Goal: Find specific page/section: Find specific page/section

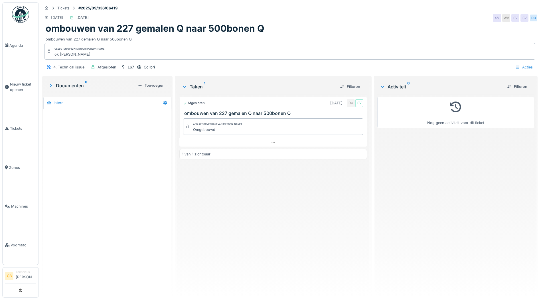
click at [18, 13] on img at bounding box center [20, 14] width 17 height 17
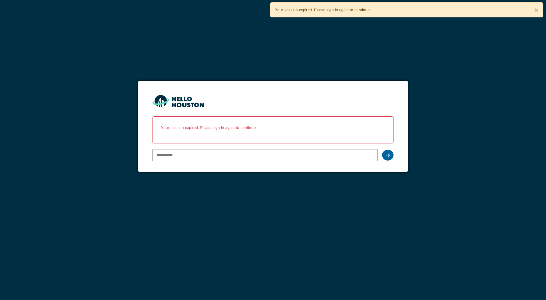
type input "**********"
click at [388, 155] on icon at bounding box center [387, 155] width 4 height 5
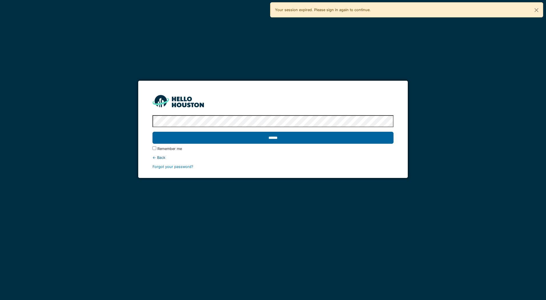
click at [276, 137] on input "******" at bounding box center [272, 138] width 241 height 12
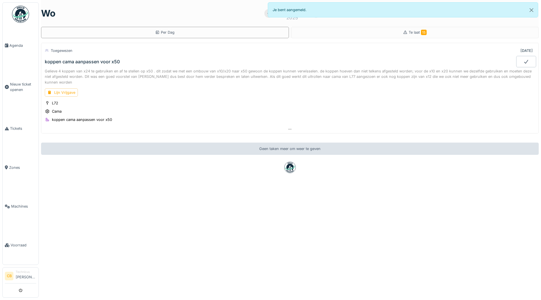
click at [18, 14] on img at bounding box center [20, 14] width 17 height 17
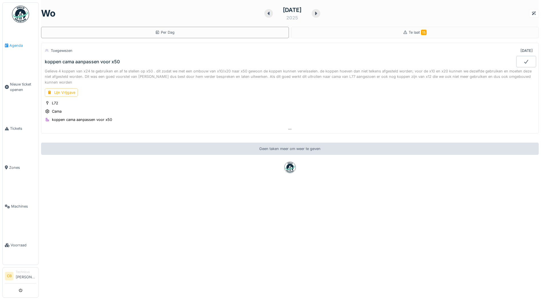
click at [14, 43] on span "Agenda" at bounding box center [22, 45] width 27 height 5
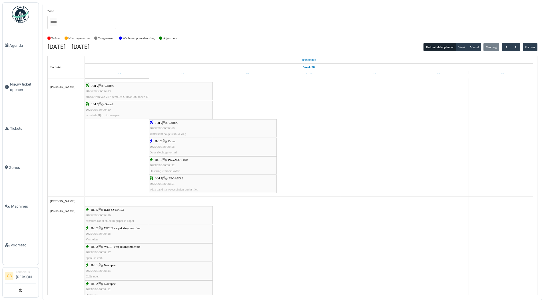
click at [165, 128] on span "2025/09/336/06460" at bounding box center [162, 127] width 25 height 3
click at [169, 142] on div "Hal 2 | Cama 2025/09/336/06456 Doos slecht gevormd" at bounding box center [213, 147] width 126 height 17
click at [173, 162] on div "Hal 1 | PEGASO 1400 2025/09/336/06452 Dosering 7 morst koffie" at bounding box center [213, 165] width 126 height 17
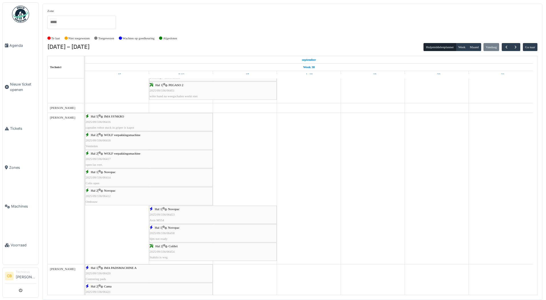
scroll to position [628, 0]
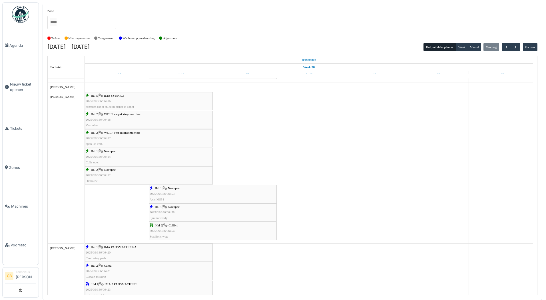
click at [169, 231] on span "2025/09/336/06454" at bounding box center [162, 230] width 25 height 3
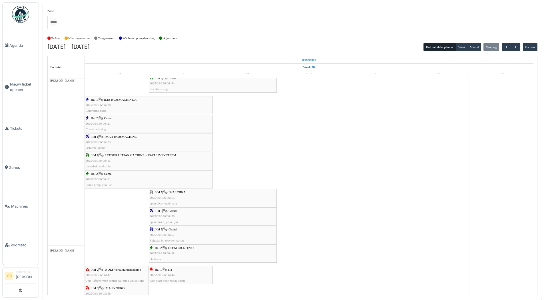
scroll to position [799, 0]
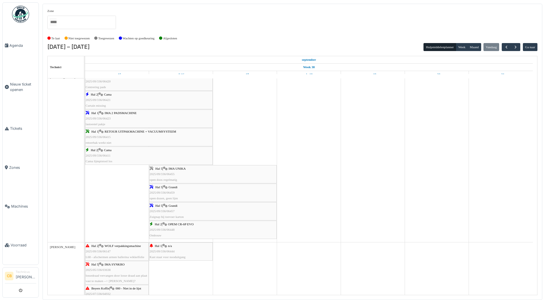
click at [161, 174] on span "2025/09/336/06455" at bounding box center [162, 173] width 25 height 3
click at [170, 195] on div "Hal 5 | Grandi 2025/09/336/06459 open dozen, geen lijm" at bounding box center [213, 193] width 126 height 17
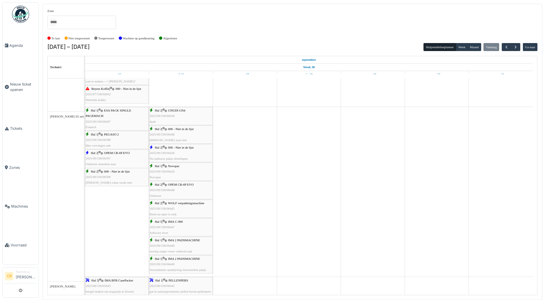
scroll to position [999, 0]
click at [165, 155] on span "2025/09/336/06426" at bounding box center [162, 152] width 25 height 3
click at [173, 260] on span "IMA 2 PADSMACHINE" at bounding box center [184, 258] width 32 height 3
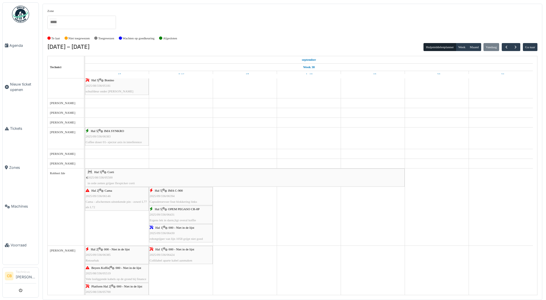
scroll to position [1321, 0]
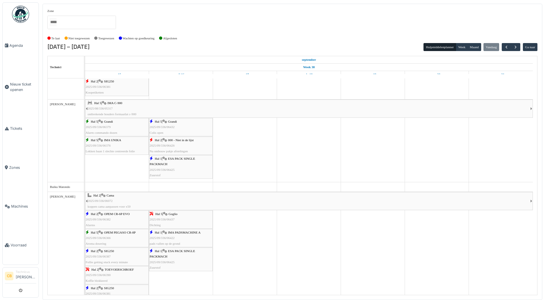
click at [21, 13] on img at bounding box center [20, 14] width 17 height 17
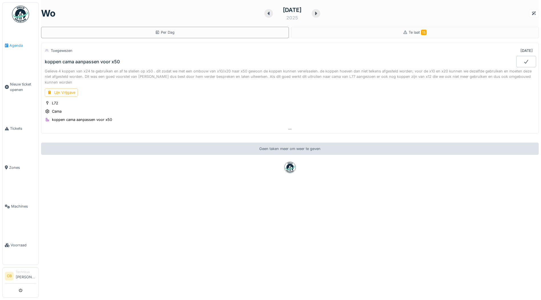
click at [24, 42] on link "Agenda" at bounding box center [21, 45] width 36 height 39
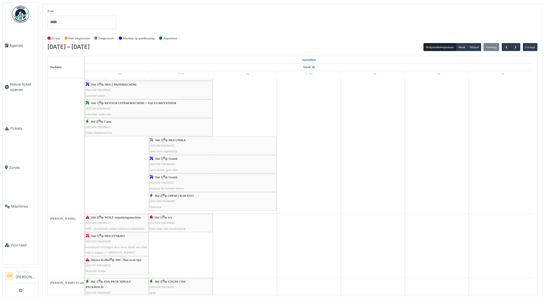
click at [170, 197] on span "OPEM CR-6P EVO" at bounding box center [181, 195] width 26 height 3
